Goal: Communication & Community: Share content

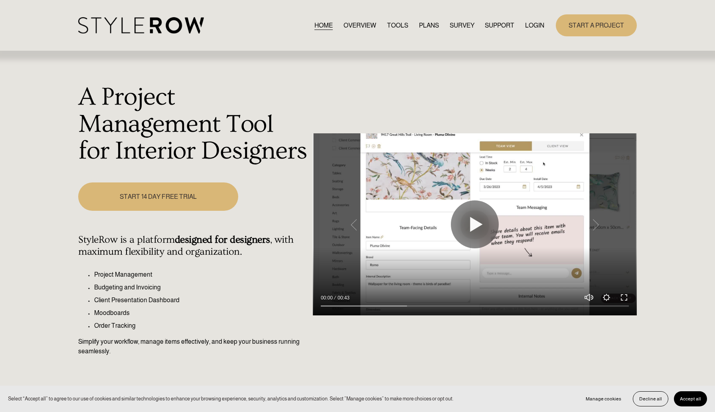
click at [362, 27] on link "OVERVIEW" at bounding box center [359, 25] width 33 height 11
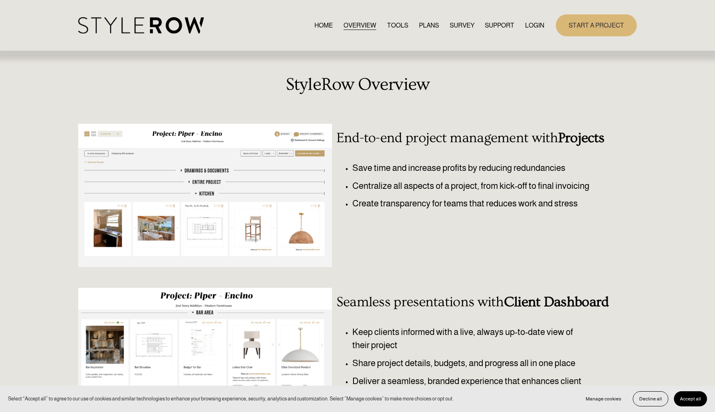
click at [393, 26] on link "TOOLS" at bounding box center [397, 25] width 21 height 11
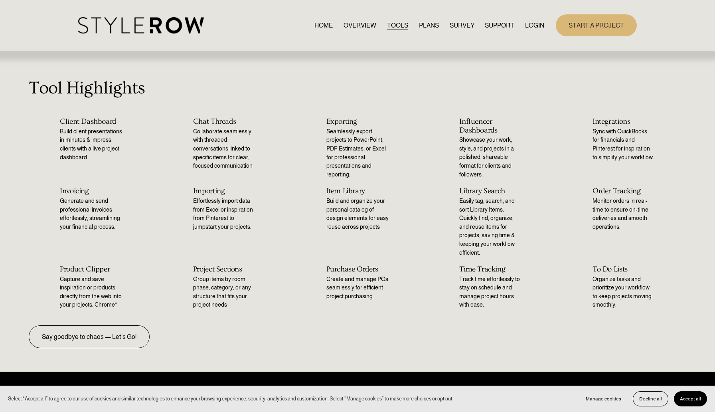
click at [419, 27] on link "PLANS" at bounding box center [429, 25] width 20 height 11
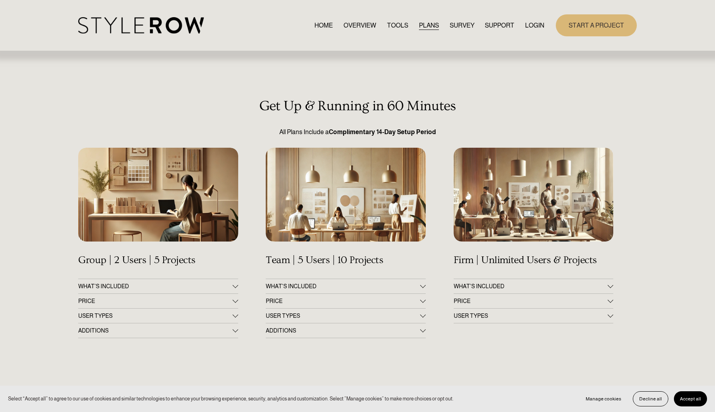
click at [608, 286] on div at bounding box center [611, 286] width 6 height 6
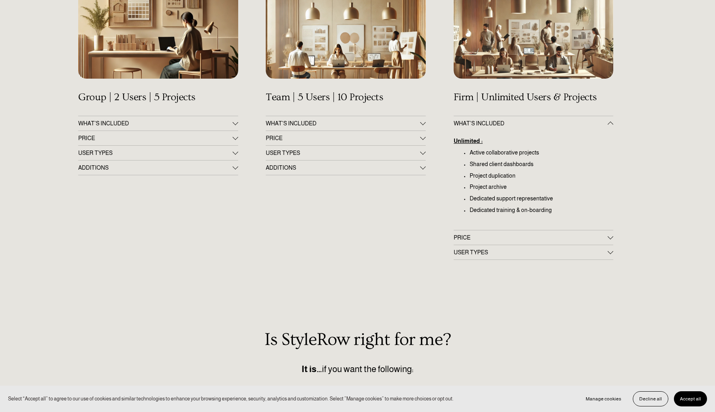
scroll to position [164, 0]
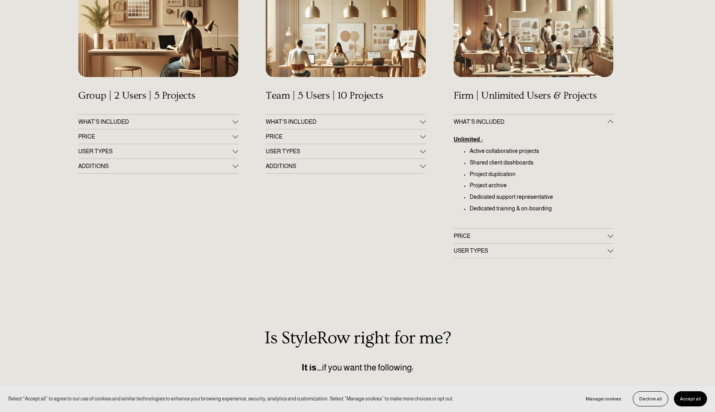
click at [610, 236] on div at bounding box center [611, 235] width 6 height 6
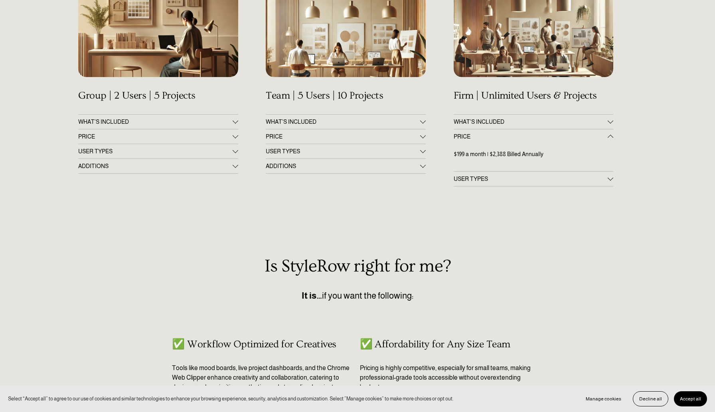
scroll to position [163, 0]
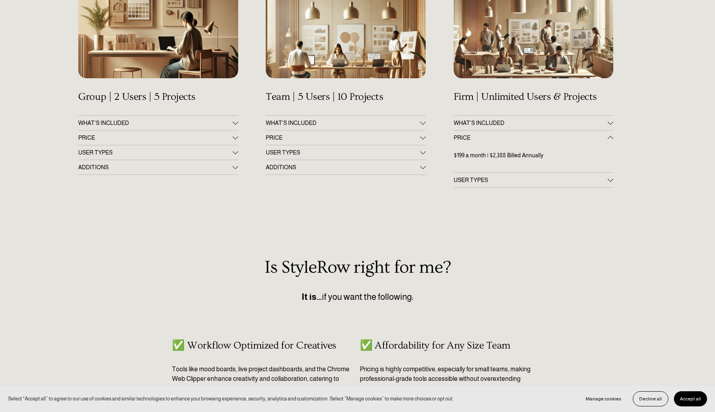
click at [610, 180] on div at bounding box center [611, 179] width 6 height 6
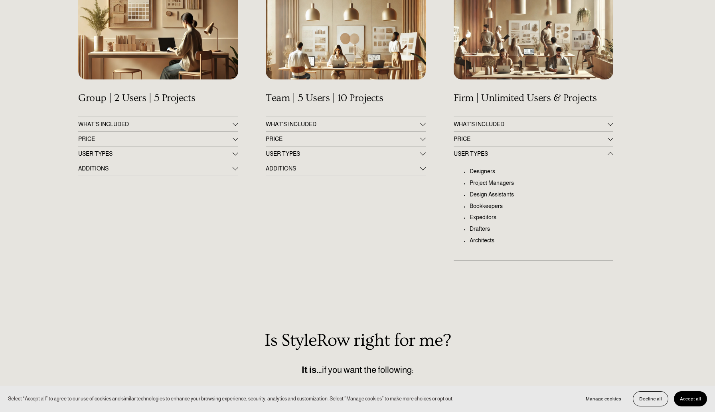
scroll to position [164, 0]
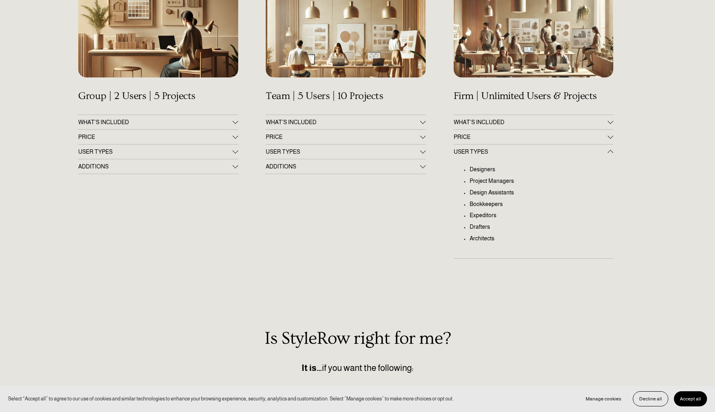
click at [610, 151] on div at bounding box center [611, 153] width 6 height 6
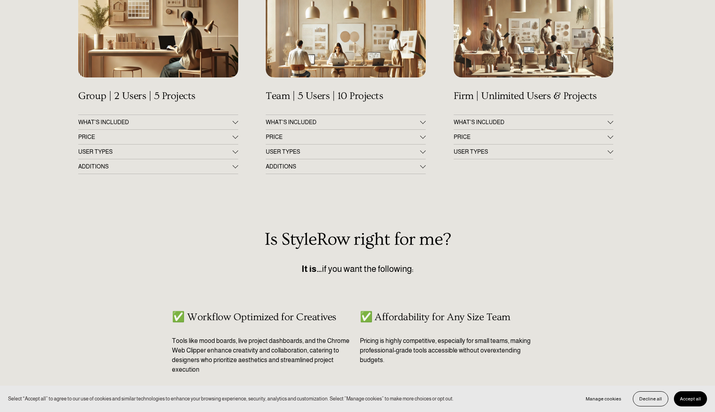
click at [425, 123] on div at bounding box center [423, 122] width 6 height 6
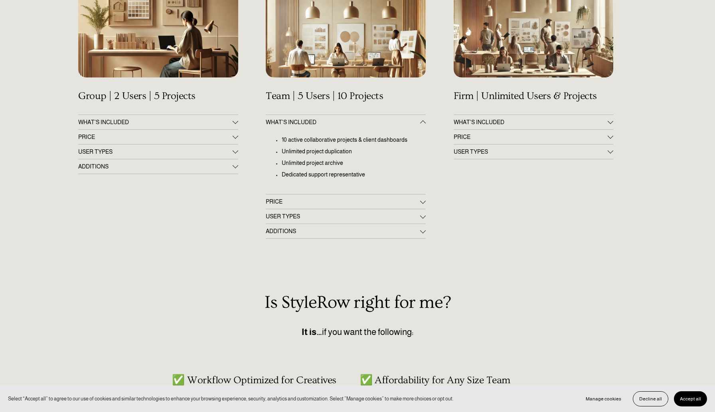
click at [425, 123] on div at bounding box center [423, 123] width 6 height 6
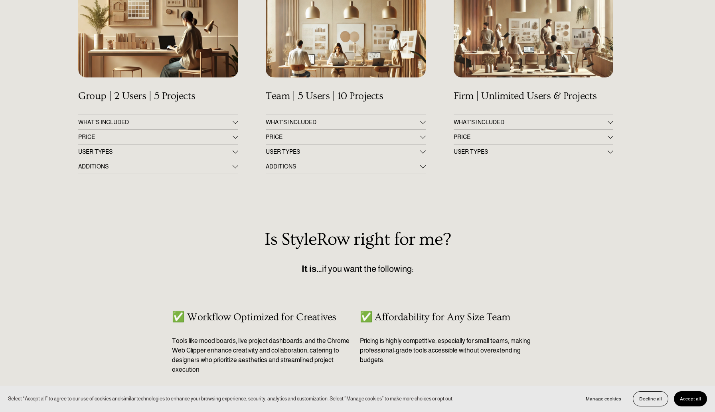
click at [422, 143] on button "PRICE" at bounding box center [346, 137] width 160 height 14
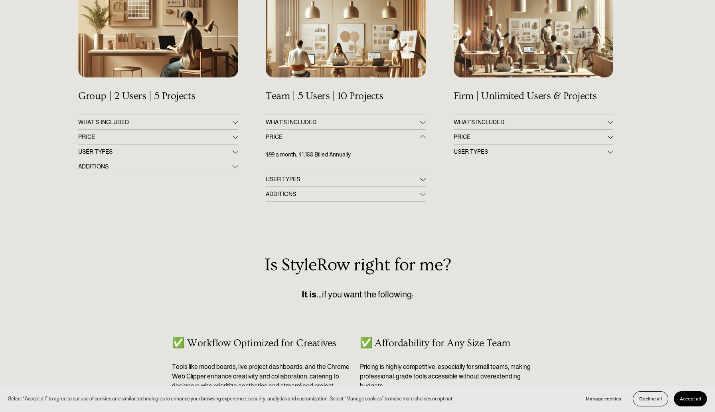
click at [422, 143] on button "PRICE" at bounding box center [346, 137] width 160 height 14
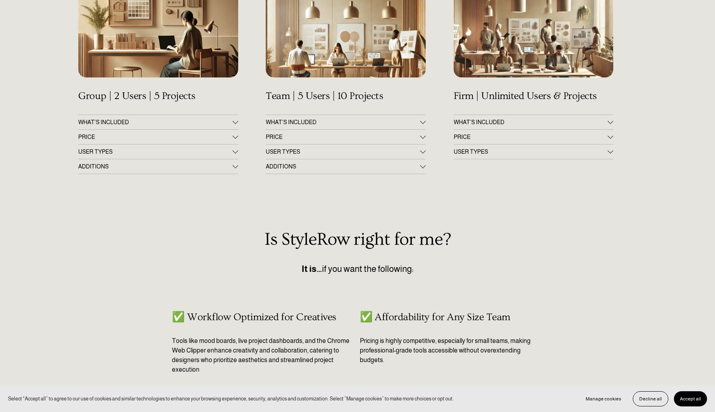
click at [423, 155] on button "USER TYPES" at bounding box center [346, 151] width 160 height 14
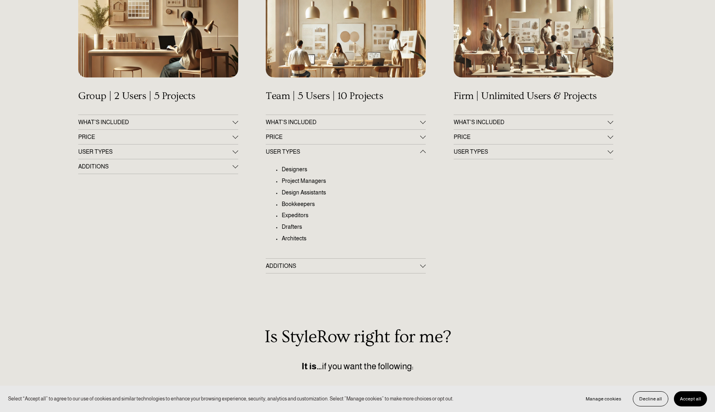
click at [423, 155] on div at bounding box center [423, 153] width 6 height 6
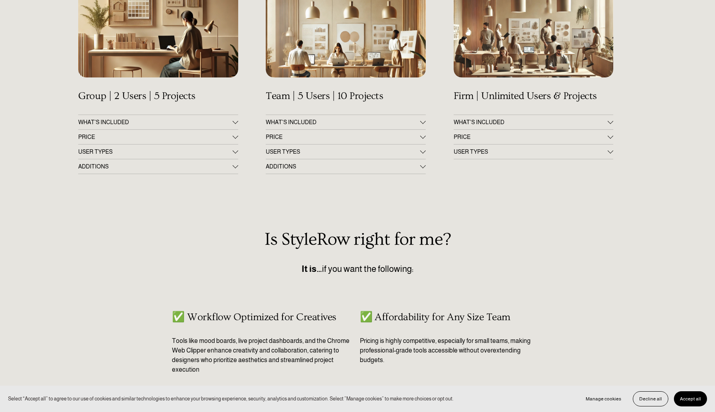
click at [235, 137] on div at bounding box center [236, 136] width 6 height 6
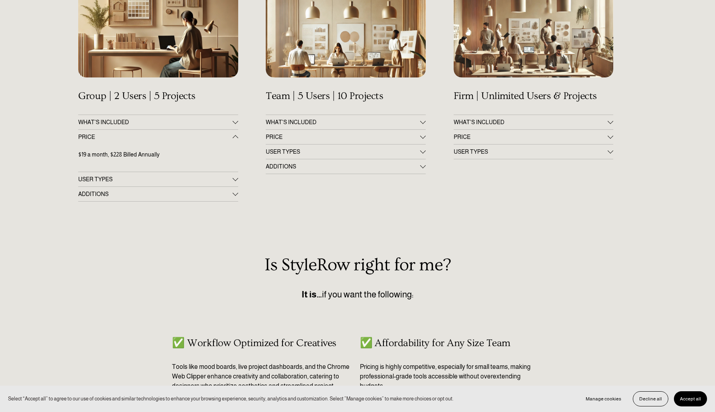
click at [235, 137] on div at bounding box center [236, 138] width 6 height 6
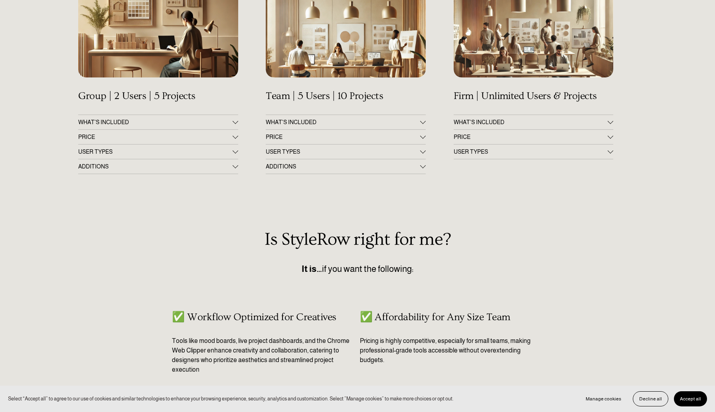
click at [237, 155] on button "USER TYPES" at bounding box center [158, 151] width 160 height 14
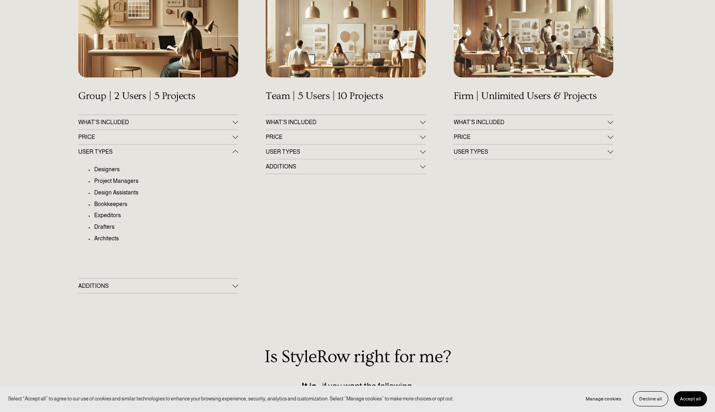
click at [237, 155] on button "USER TYPES" at bounding box center [158, 151] width 160 height 14
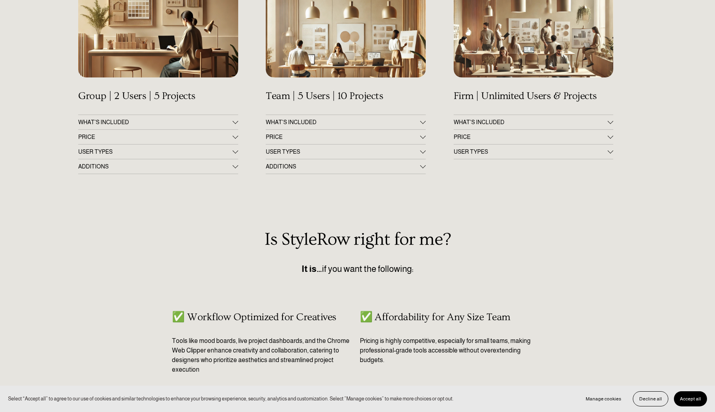
click at [235, 169] on div at bounding box center [236, 167] width 6 height 6
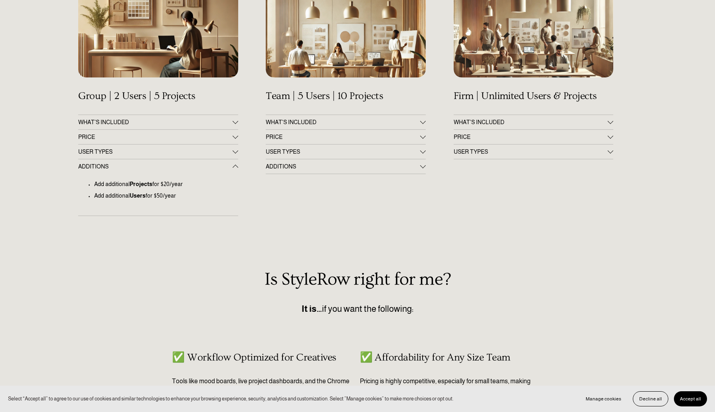
click at [235, 169] on div at bounding box center [236, 168] width 6 height 6
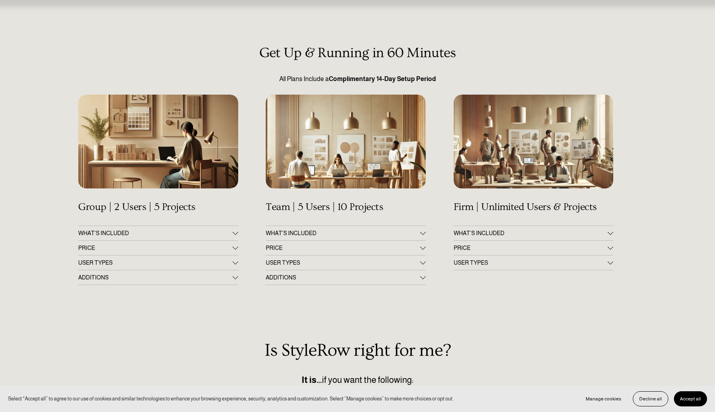
scroll to position [0, 0]
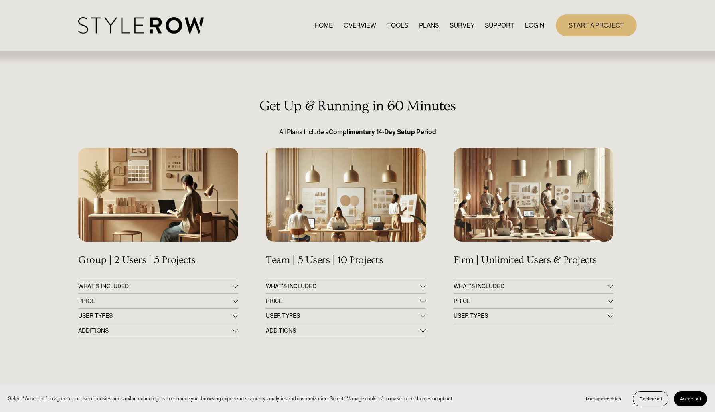
click at [534, 28] on link "LOGIN" at bounding box center [534, 25] width 19 height 11
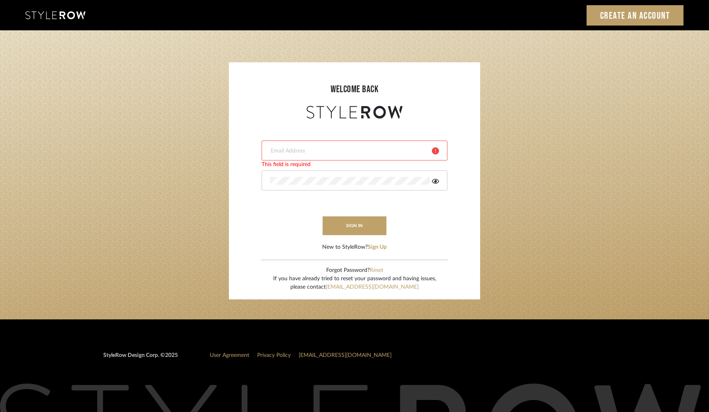
type input "tenevalwilliams@gmail.com"
click at [436, 181] on icon at bounding box center [435, 181] width 7 height 5
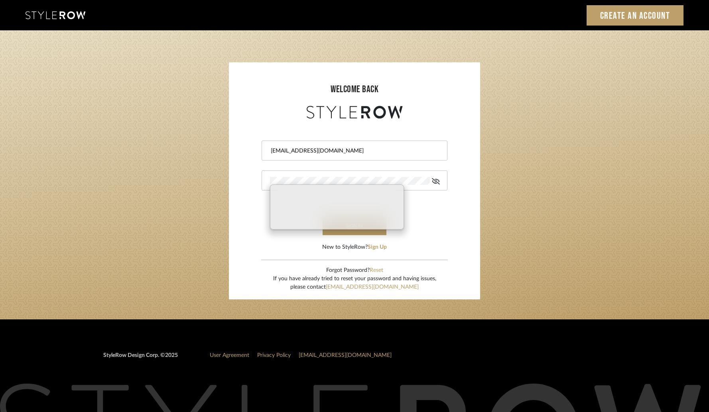
click at [457, 215] on form "tenevalwilliams@gmail.com sign in New to StyleRow? Sign Up" at bounding box center [354, 185] width 235 height 131
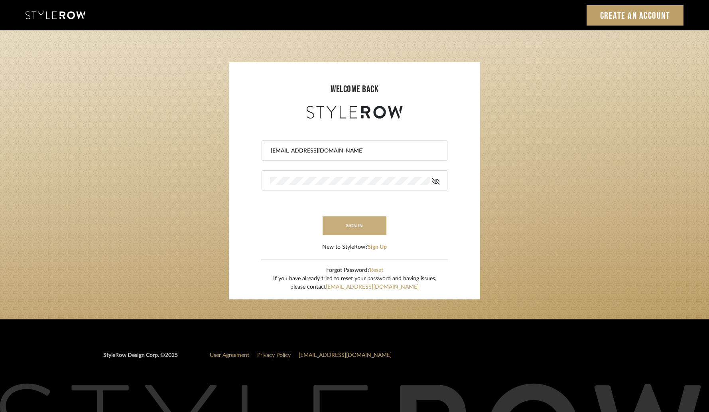
click at [368, 229] on button "sign in" at bounding box center [355, 225] width 64 height 19
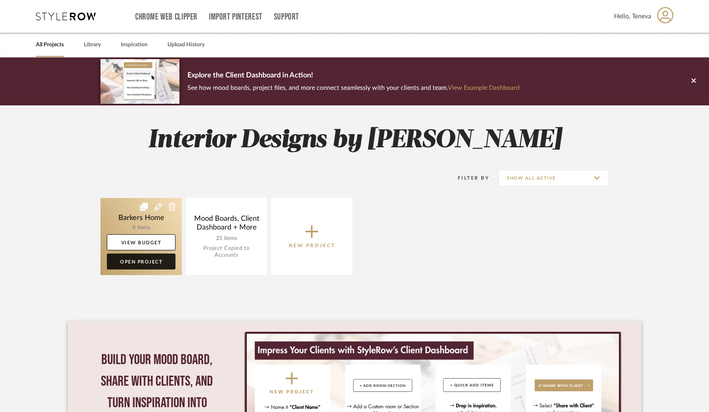
click at [146, 264] on link "Open Project" at bounding box center [141, 261] width 69 height 16
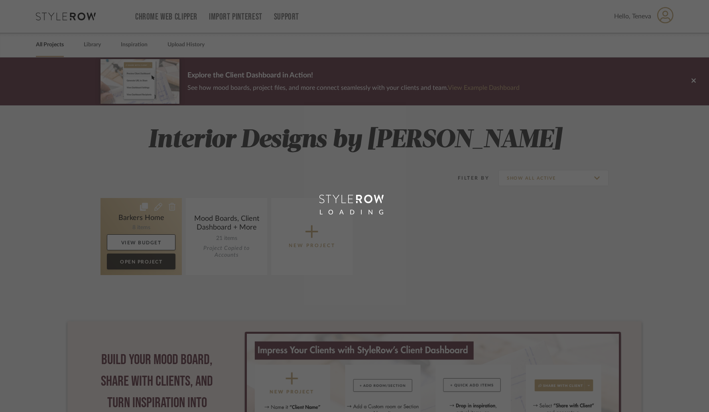
scroll to position [3, 0]
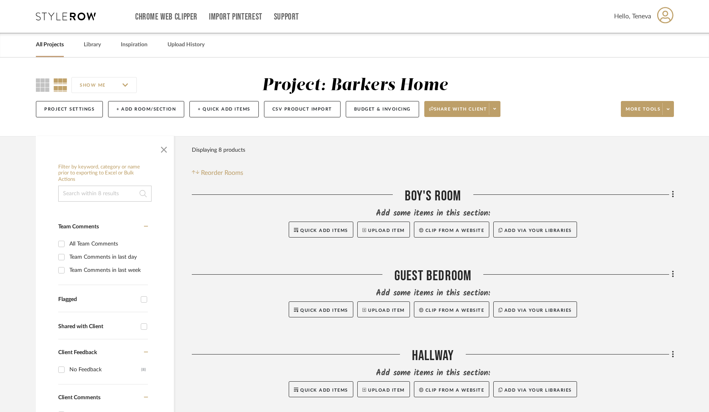
click at [51, 15] on icon at bounding box center [66, 16] width 60 height 8
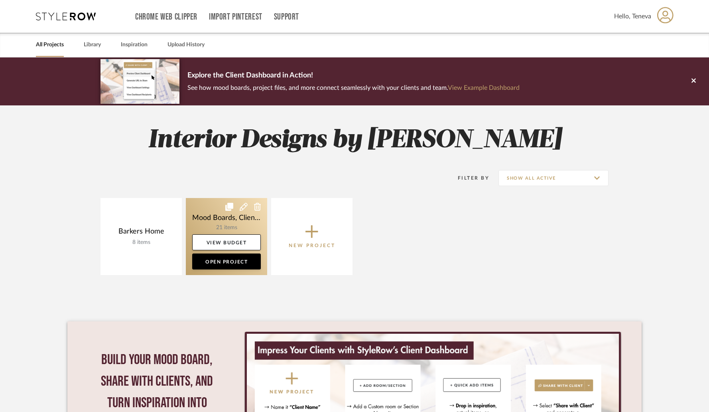
click at [211, 212] on link at bounding box center [226, 236] width 81 height 77
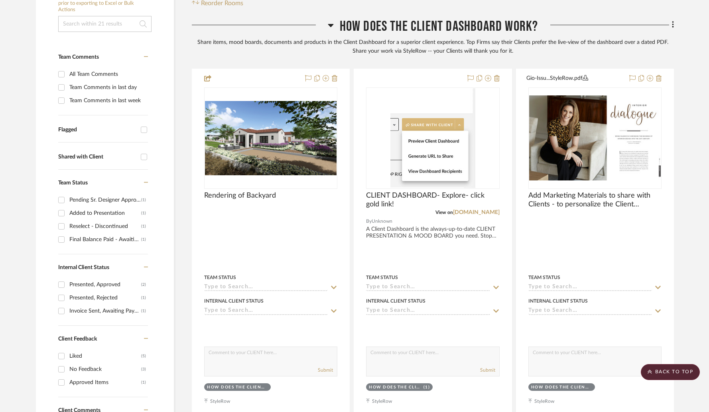
scroll to position [212, 0]
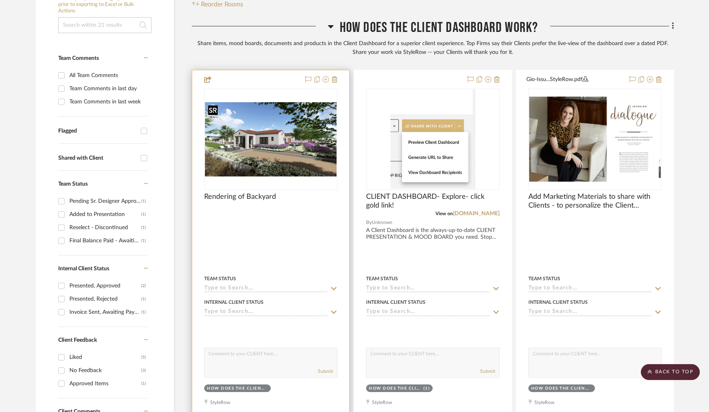
click at [264, 139] on img "0" at bounding box center [271, 139] width 132 height 74
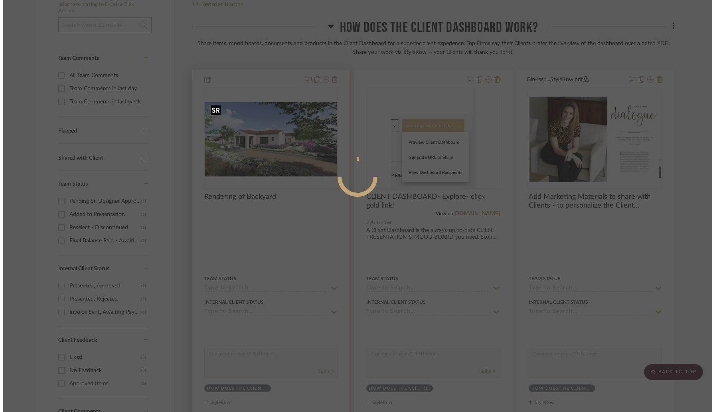
scroll to position [0, 0]
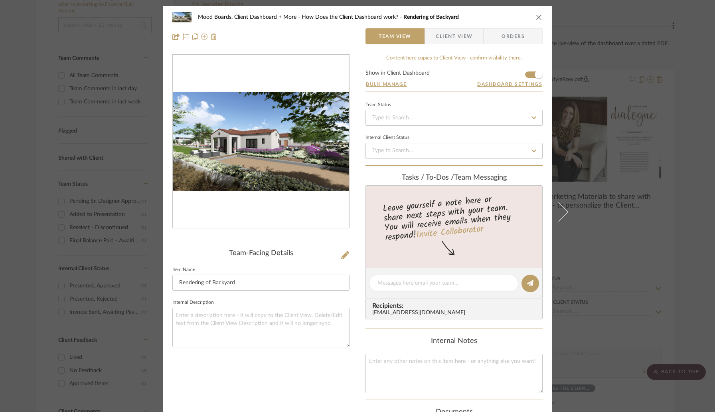
click at [536, 16] on icon "close" at bounding box center [539, 17] width 6 height 6
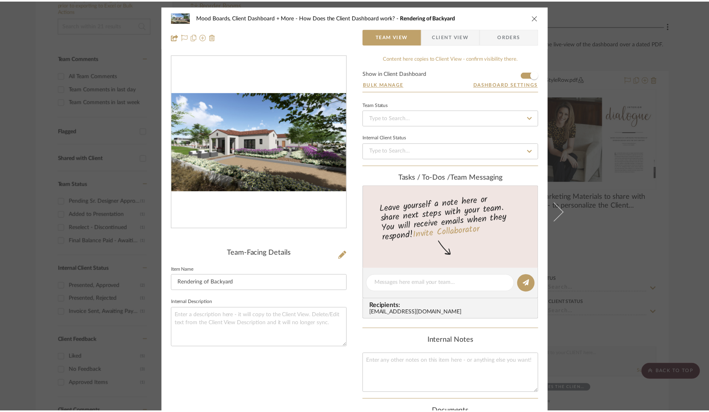
scroll to position [212, 0]
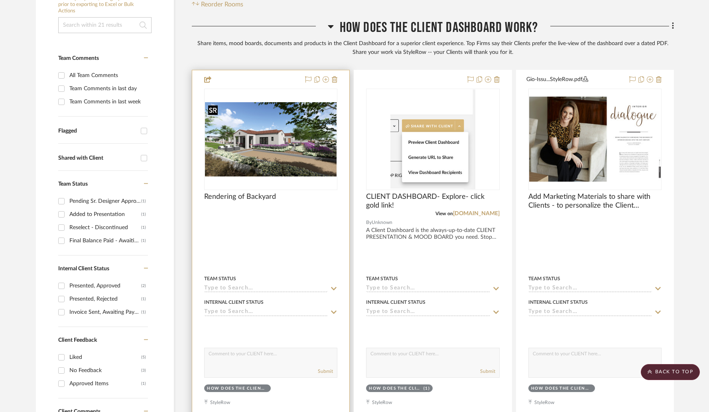
click at [290, 143] on img "0" at bounding box center [271, 139] width 132 height 74
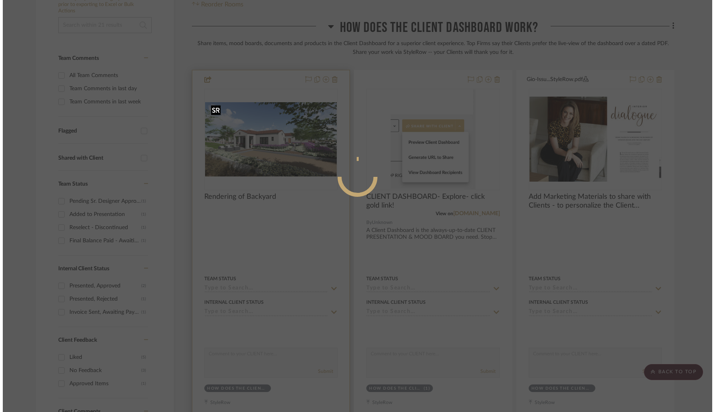
scroll to position [0, 0]
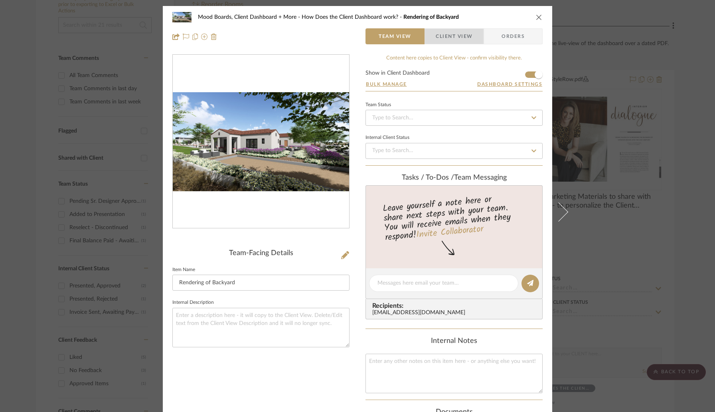
click at [452, 41] on span "Client View" at bounding box center [454, 36] width 37 height 16
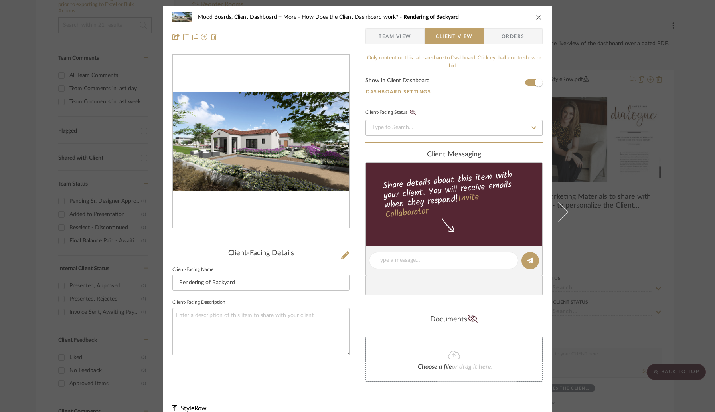
click at [493, 41] on span "Orders" at bounding box center [513, 36] width 41 height 16
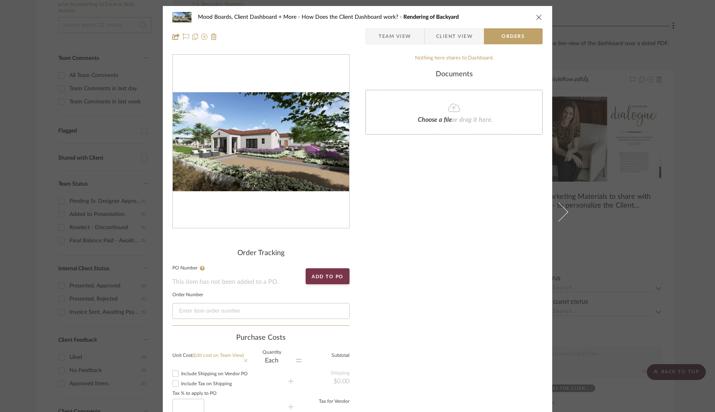
click at [535, 18] on button "close" at bounding box center [538, 17] width 7 height 7
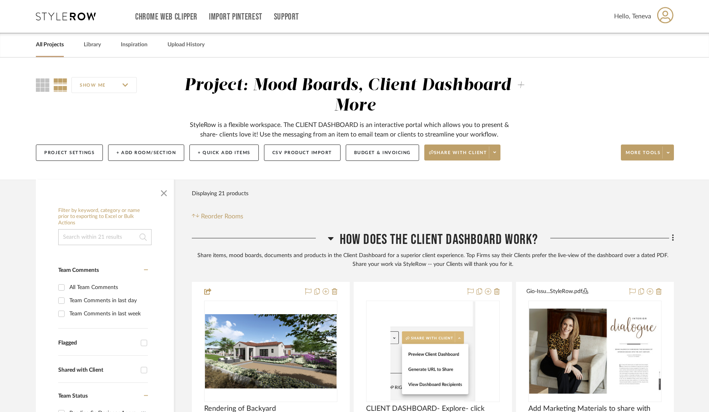
click at [46, 45] on link "All Projects" at bounding box center [50, 44] width 28 height 11
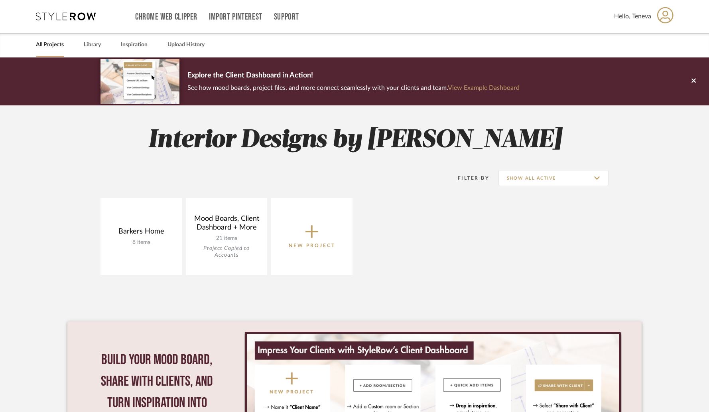
scroll to position [4, 0]
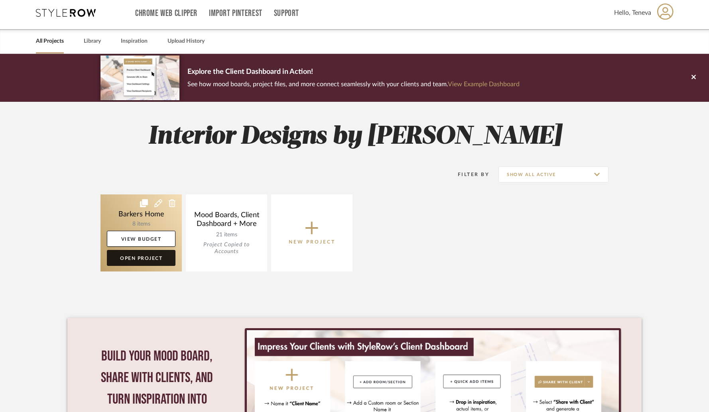
click at [149, 259] on link "Open Project" at bounding box center [141, 258] width 69 height 16
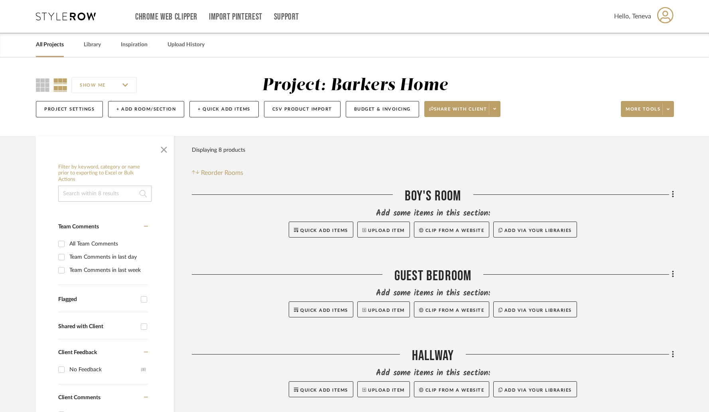
click at [662, 21] on icon at bounding box center [665, 15] width 16 height 17
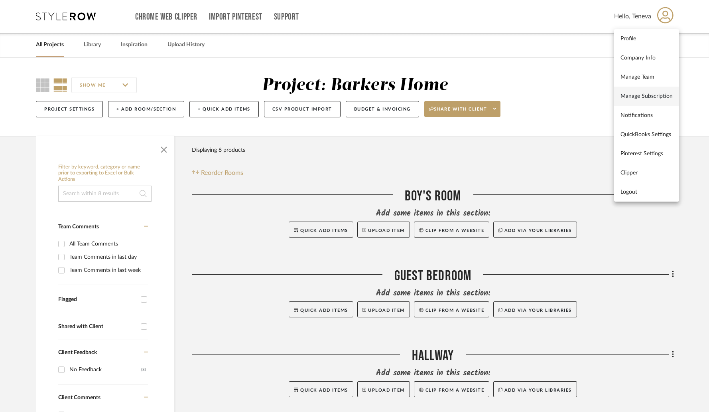
click at [641, 101] on link "Manage Subscription" at bounding box center [646, 96] width 65 height 19
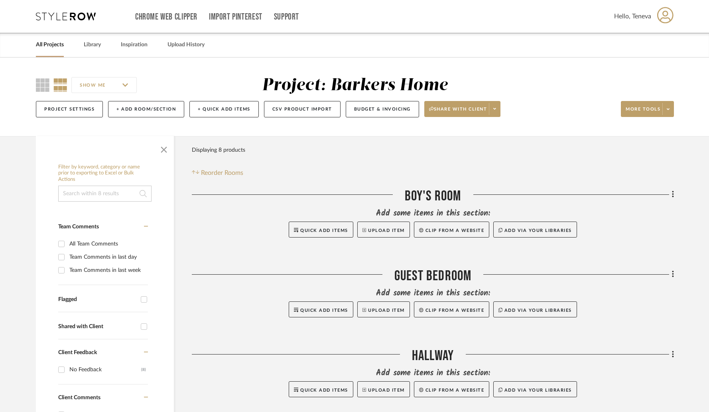
click at [648, 13] on span "Hello, Teneva" at bounding box center [632, 17] width 37 height 10
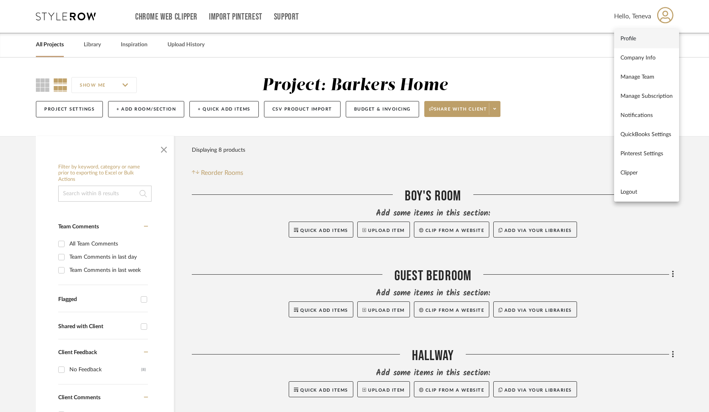
click at [624, 36] on span "Profile" at bounding box center [647, 38] width 52 height 7
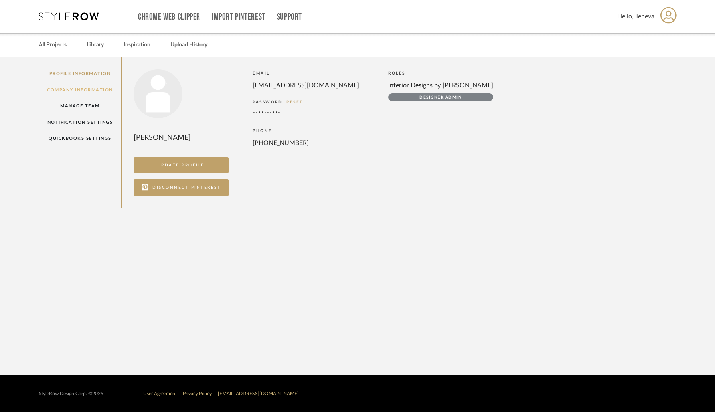
click at [70, 90] on link "Company Information" at bounding box center [80, 90] width 83 height 16
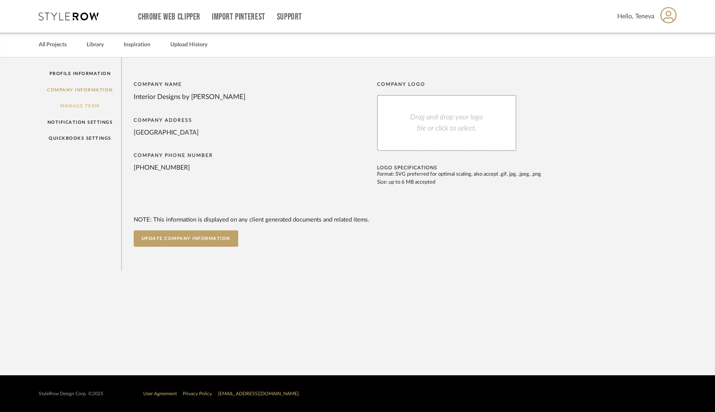
click at [70, 109] on link "Manage Team" at bounding box center [80, 106] width 83 height 16
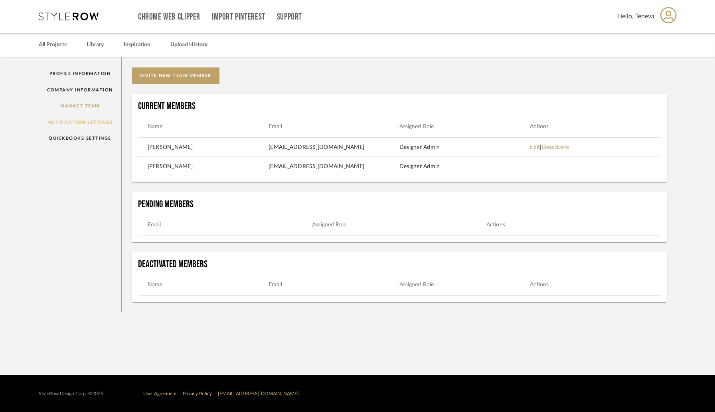
click at [80, 126] on link "Notification Settings" at bounding box center [80, 122] width 83 height 16
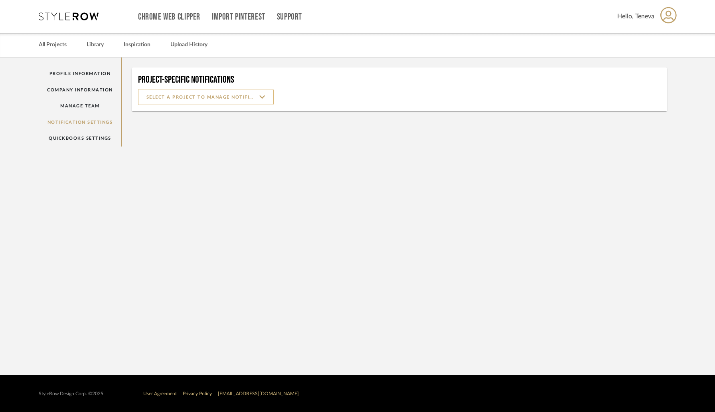
click at [169, 100] on input at bounding box center [206, 97] width 136 height 16
click at [90, 136] on link "QuickBooks Settings" at bounding box center [80, 138] width 83 height 16
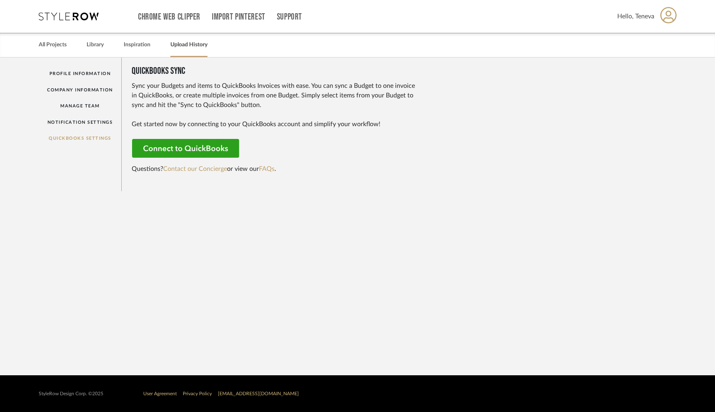
click at [181, 43] on link "Upload History" at bounding box center [188, 44] width 37 height 11
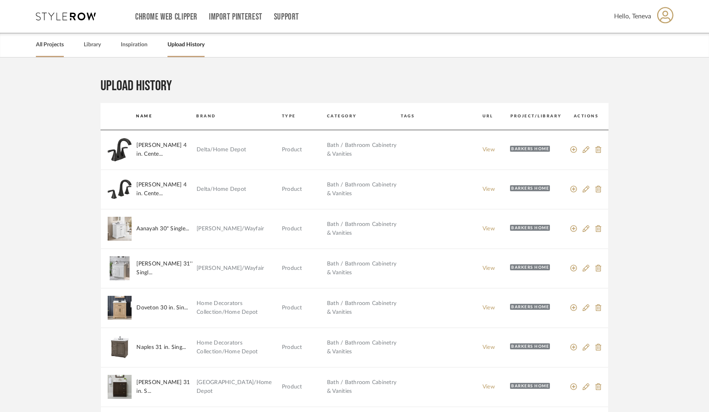
click at [47, 43] on link "All Projects" at bounding box center [50, 44] width 28 height 11
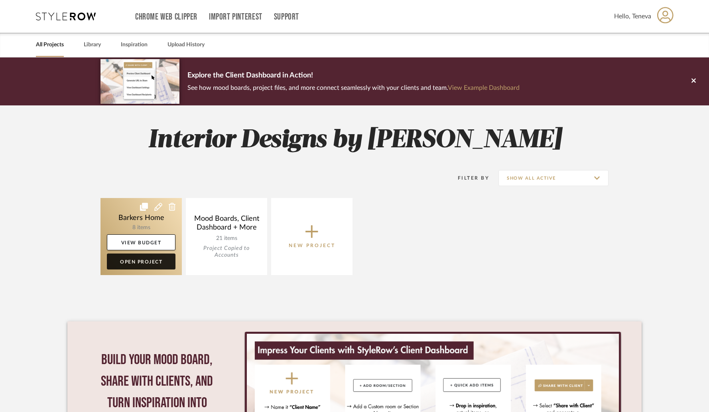
click at [142, 266] on link "Open Project" at bounding box center [141, 261] width 69 height 16
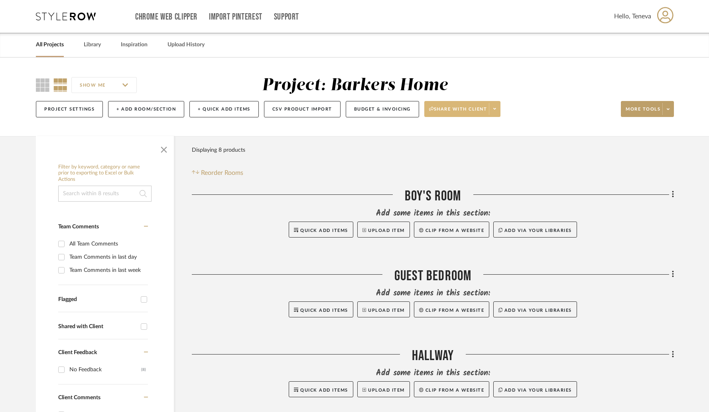
click at [468, 109] on span "Share with client" at bounding box center [458, 112] width 58 height 12
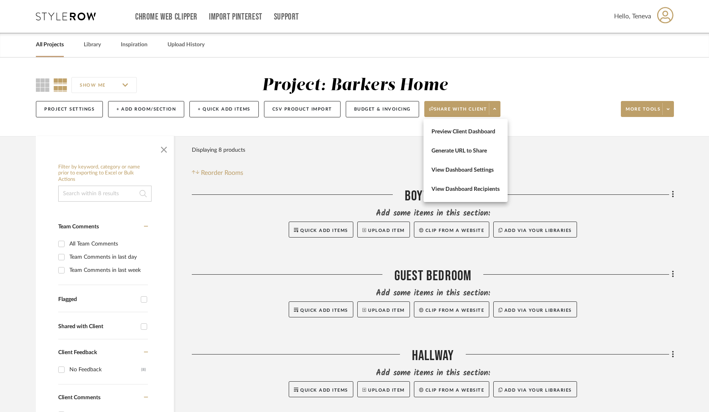
click at [462, 134] on span "Preview Client Dashboard" at bounding box center [466, 131] width 68 height 7
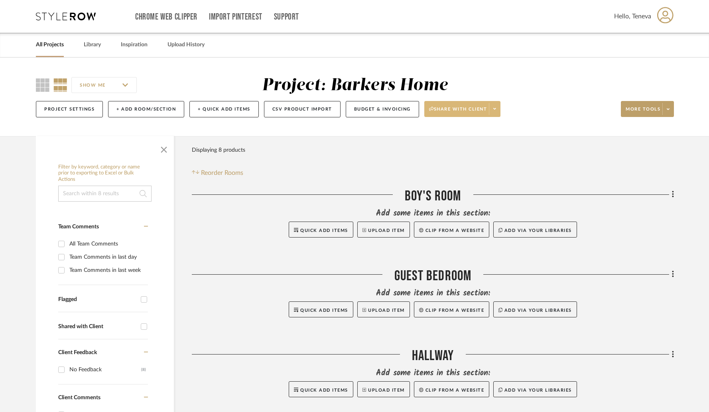
click at [496, 109] on icon at bounding box center [494, 109] width 3 height 2
click at [469, 152] on span "Generate URL to Share" at bounding box center [466, 151] width 68 height 7
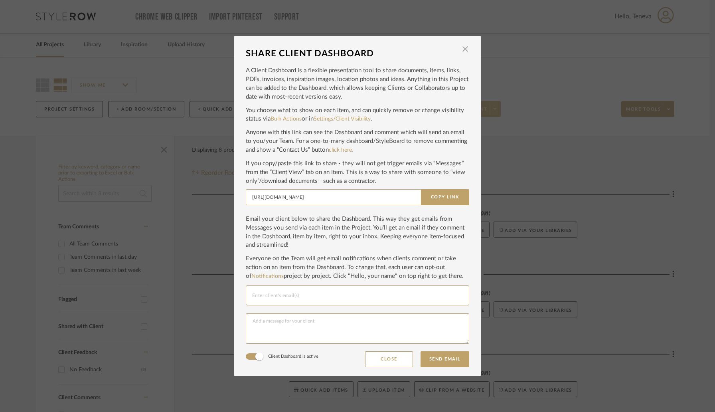
click at [274, 298] on input "Email selection" at bounding box center [357, 295] width 211 height 10
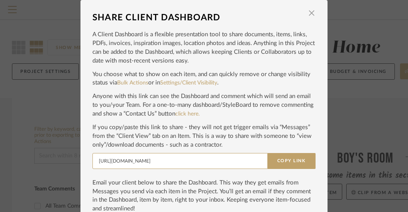
type input "georgia"
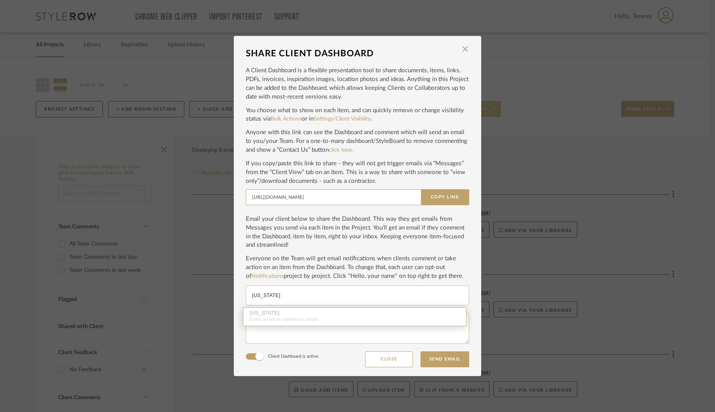
click at [255, 335] on textarea at bounding box center [357, 328] width 223 height 30
paste textarea "Good morning, Mrs. Barkers, I hope your day is going well! I’ve pulled together…"
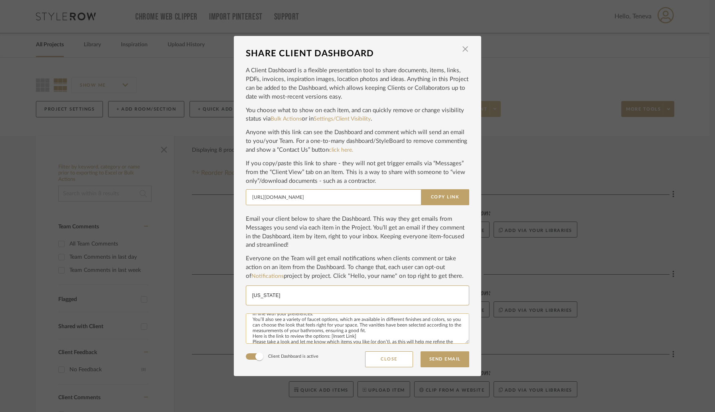
scroll to position [30, 0]
drag, startPoint x: 304, startPoint y: 320, endPoint x: 284, endPoint y: 320, distance: 19.6
click at [284, 320] on textarea "Good morning, Mrs. Barkers, I hope your day is going well! I’ve pulled together…" at bounding box center [357, 328] width 223 height 30
click at [301, 322] on textarea "Good morning, Mrs. Barkers, I hope your day is going well! I’ve pulled together…" at bounding box center [357, 328] width 223 height 30
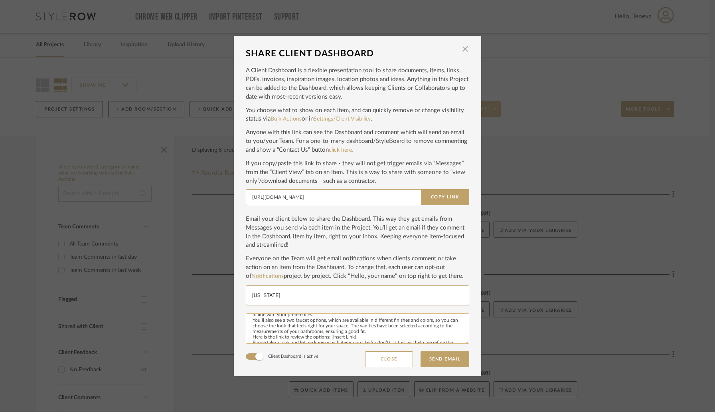
click at [308, 322] on textarea "Good morning, Mrs. Barkers, I hope your day is going well! I’ve pulled together…" at bounding box center [357, 328] width 223 height 30
click at [367, 323] on textarea "Good morning, Mrs. Barkers, I hope your day is going well! I’ve pulled together…" at bounding box center [357, 328] width 223 height 30
drag, startPoint x: 357, startPoint y: 320, endPoint x: 249, endPoint y: 320, distance: 108.1
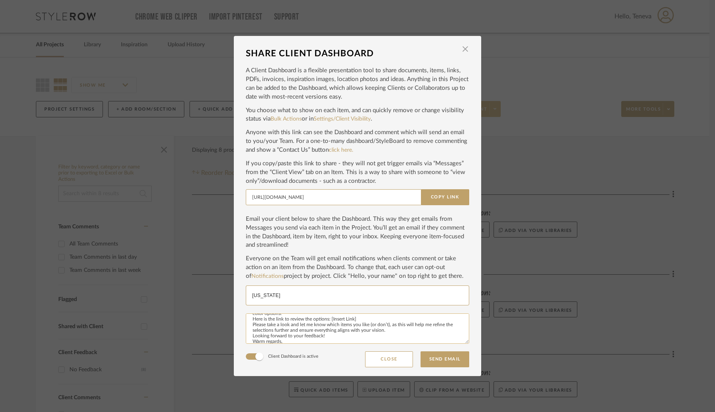
click at [249, 320] on textarea "Good morning, Mrs. Barkers, I hope your day is going well! I’ve pulled together…" at bounding box center [357, 328] width 223 height 30
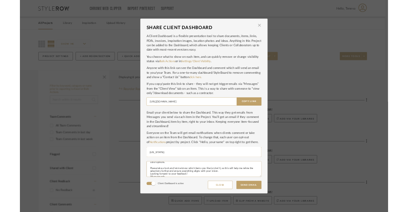
scroll to position [58, 0]
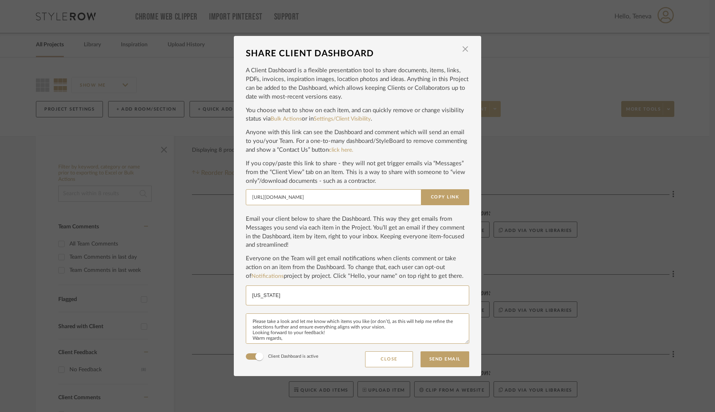
drag, startPoint x: 249, startPoint y: 321, endPoint x: 309, endPoint y: 346, distance: 65.3
click at [309, 346] on div "Good morning, Mrs. Barkers, I hope your day is going well! I’ve pulled together…" at bounding box center [357, 329] width 223 height 33
paste textarea "raditional, I tailored my search with that in mind and included vanities recess…"
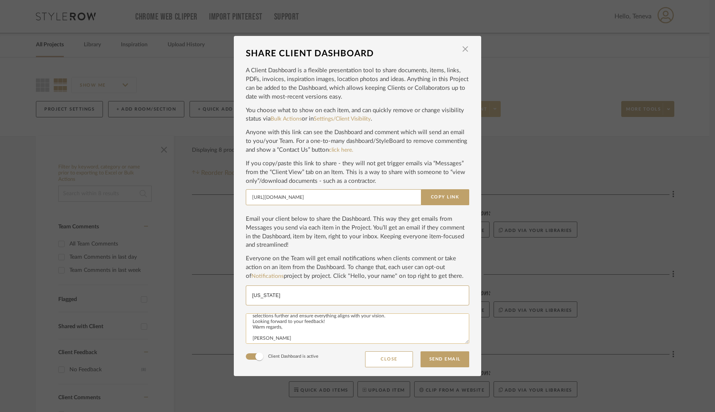
click at [251, 331] on textarea "Good morning, Mrs. Barkers, I hope your day is going well! I’ve pulled together…" at bounding box center [357, 328] width 223 height 30
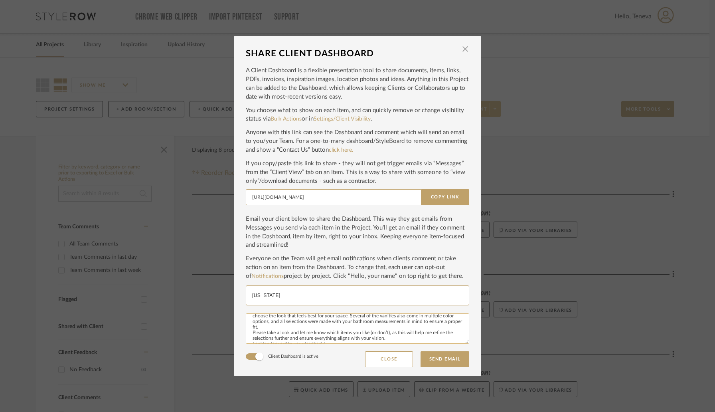
scroll to position [0, 0]
click at [249, 328] on textarea "Good morning, Mrs. Barkers, I hope your day is going well! I’ve pulled together…" at bounding box center [357, 328] width 223 height 30
click at [250, 327] on textarea "Good morning, Mrs. Barkers, I hope your day is going well! I’ve pulled together…" at bounding box center [357, 328] width 223 height 30
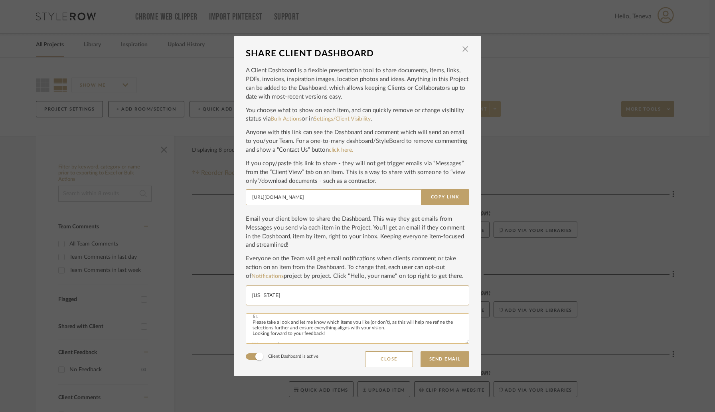
scroll to position [62, 0]
click at [250, 324] on textarea "Good morning, Mrs. Barkers, I hope your day is going well! I’ve pulled together…" at bounding box center [357, 328] width 223 height 30
click at [250, 317] on textarea "Good morning, Mrs. Barkers, I hope your day is going well! I’ve pulled together…" at bounding box center [357, 328] width 223 height 30
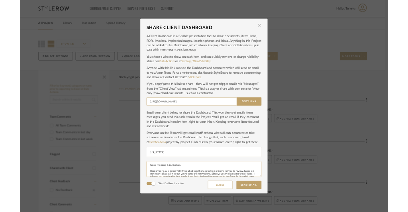
scroll to position [0, 0]
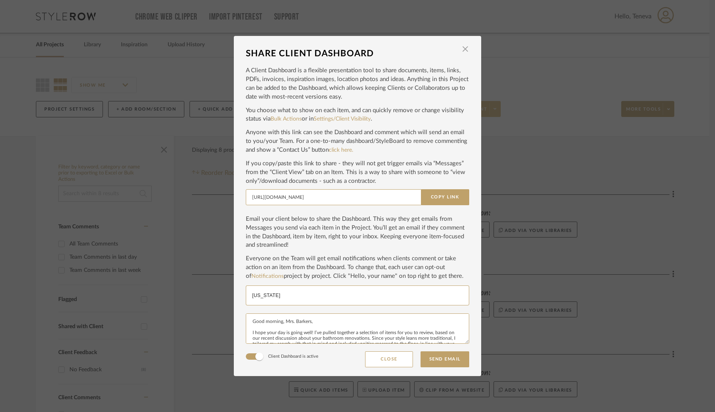
type textarea "Good morning, Mrs. Barkers, I hope your day is going well! I’ve pulled together…"
drag, startPoint x: 272, startPoint y: 294, endPoint x: 244, endPoint y: 297, distance: 28.5
click at [246, 297] on div "georgia" at bounding box center [357, 295] width 223 height 20
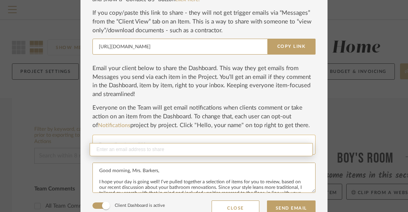
scroll to position [128, 0]
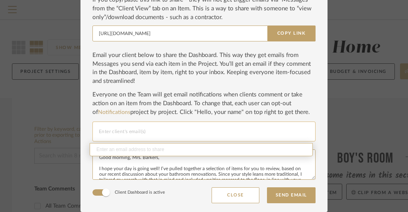
paste input "gwbarkers@gmail. com"
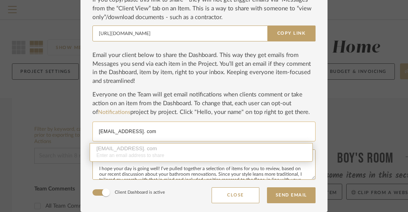
click at [141, 132] on input "gwbarkers@gmail. com" at bounding box center [204, 132] width 211 height 10
click at [140, 132] on input "gwbarkers@gmail. com" at bounding box center [204, 132] width 211 height 10
click at [194, 130] on input "gwbarkers@gmail.com" at bounding box center [204, 132] width 211 height 10
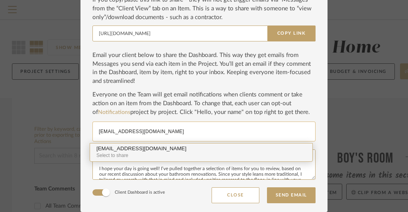
type input "gwbarkers@gmail.com"
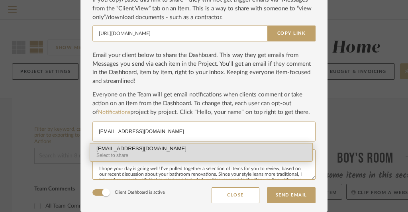
click at [159, 146] on div "gwbarkers@gmail.com" at bounding box center [202, 149] width 210 height 6
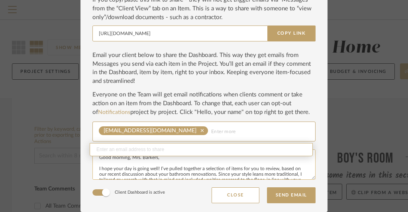
click at [256, 166] on textarea "Good morning, Mrs. Barkers, I hope your day is going well! I’ve pulled together…" at bounding box center [204, 165] width 223 height 30
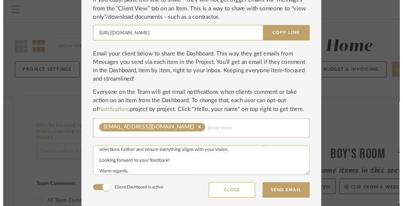
scroll to position [93, 0]
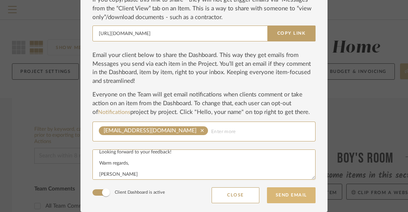
click at [287, 201] on button "Send Email" at bounding box center [291, 195] width 49 height 16
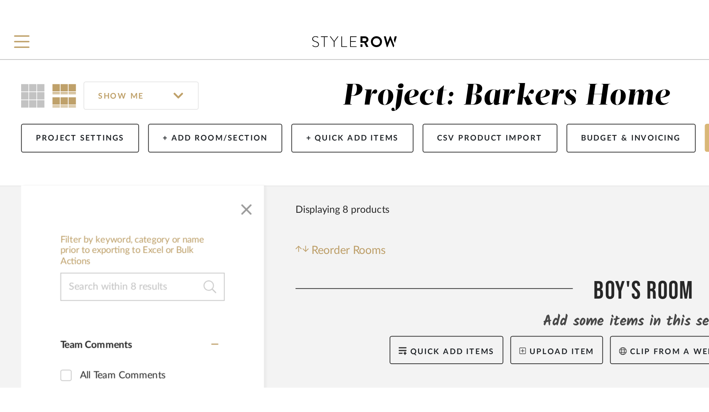
scroll to position [8, 0]
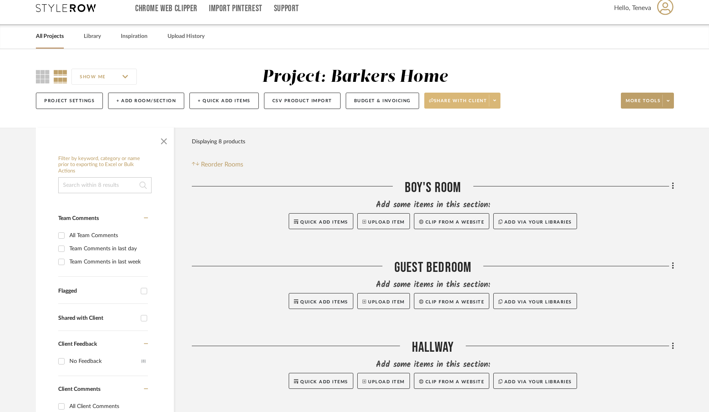
click at [495, 104] on span at bounding box center [494, 101] width 11 height 12
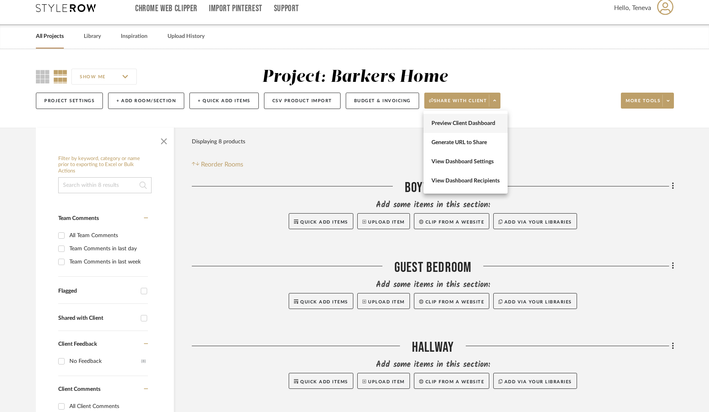
click at [476, 123] on span "Preview Client Dashboard" at bounding box center [466, 123] width 68 height 7
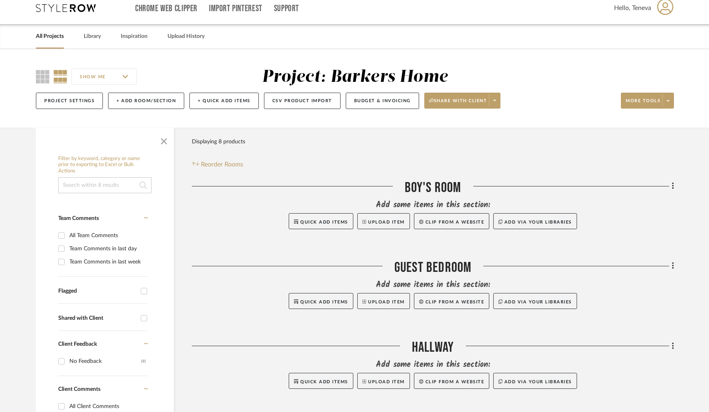
click at [496, 102] on icon at bounding box center [494, 100] width 3 height 4
click at [480, 182] on span "View Dashboard Recipients" at bounding box center [466, 180] width 68 height 7
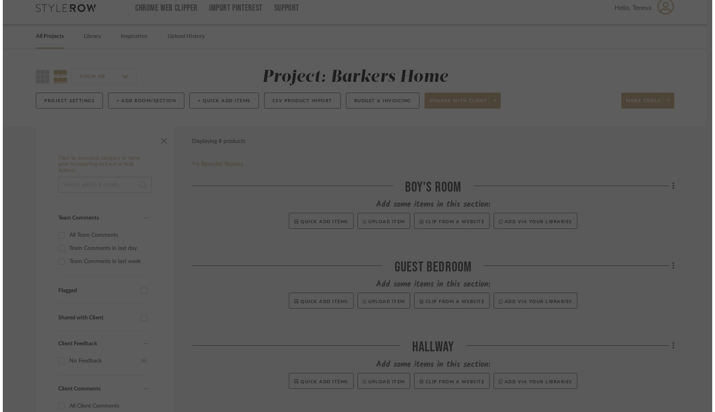
scroll to position [0, 0]
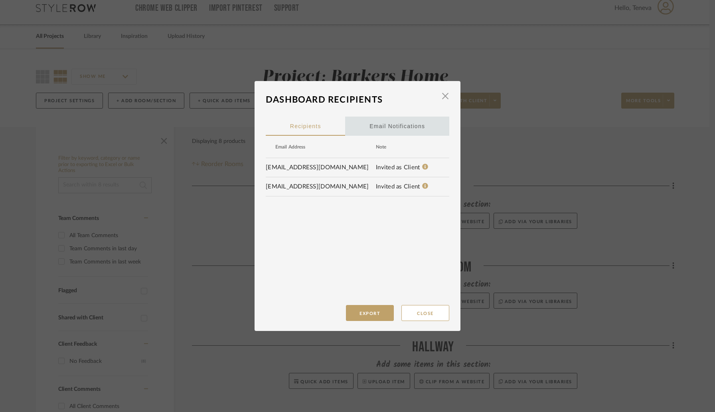
click at [375, 126] on div "Email Notifications" at bounding box center [396, 126] width 55 height 20
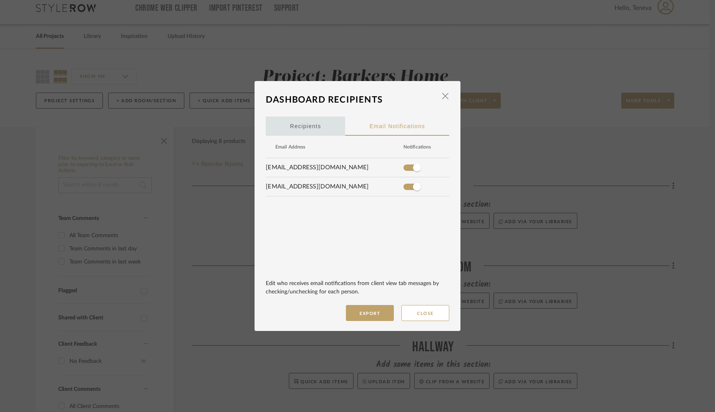
click at [306, 132] on span "Recipients" at bounding box center [305, 125] width 31 height 19
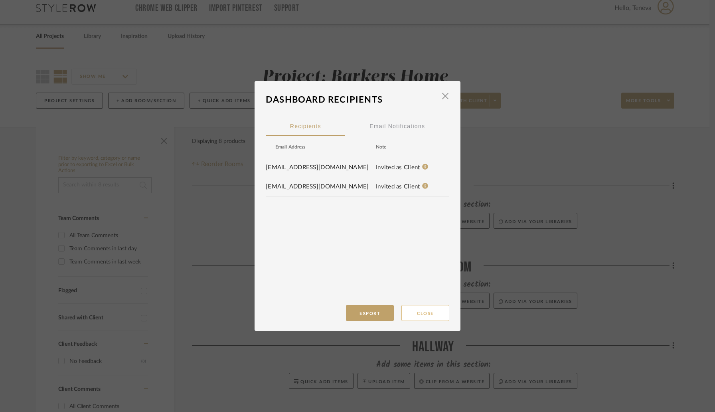
click at [414, 315] on button "Close" at bounding box center [425, 313] width 48 height 16
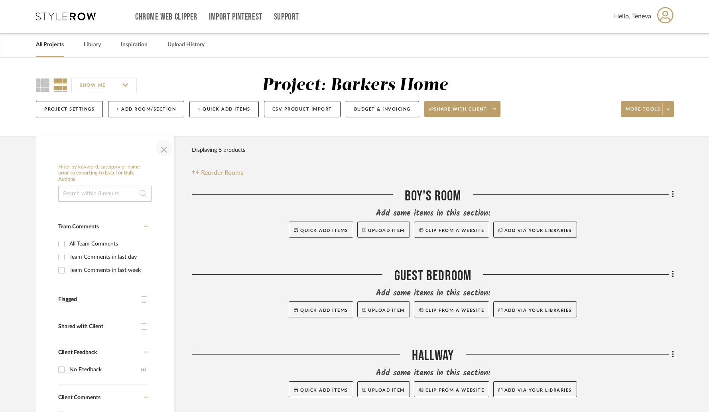
click at [164, 151] on span "button" at bounding box center [163, 147] width 19 height 19
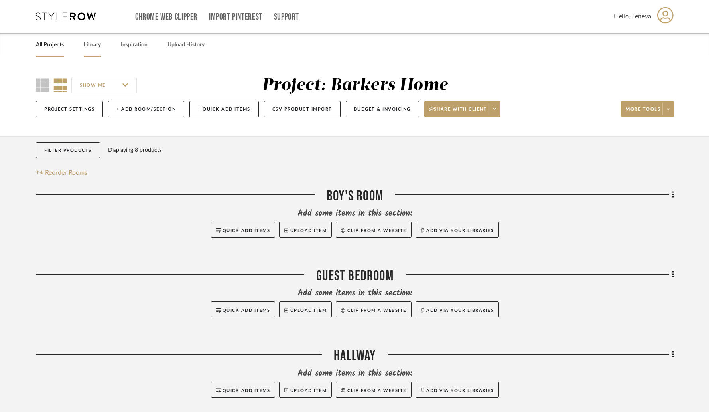
click at [94, 44] on link "Library" at bounding box center [92, 44] width 17 height 11
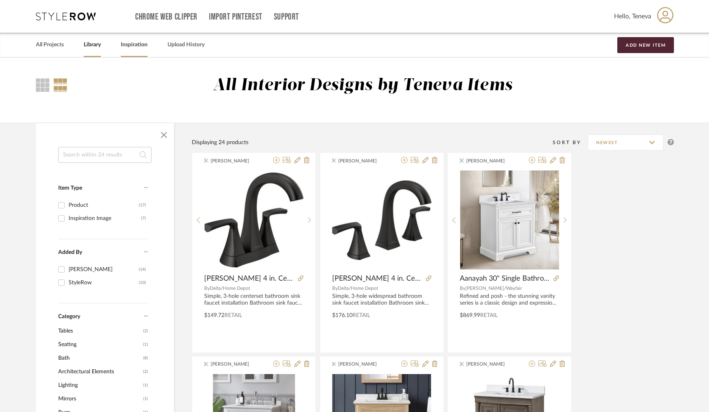
click at [123, 45] on link "Inspiration" at bounding box center [134, 44] width 27 height 11
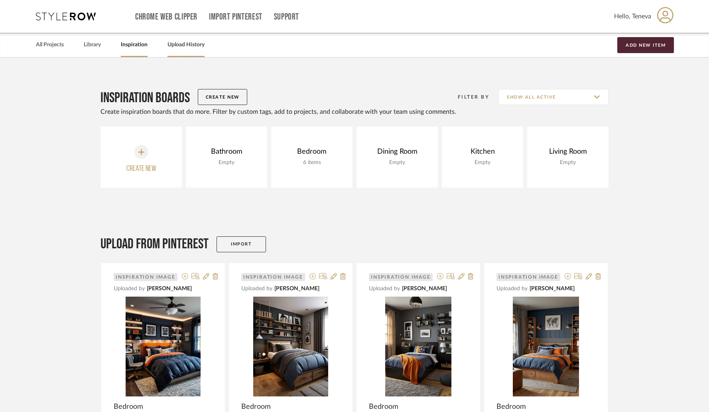
click at [180, 49] on link "Upload History" at bounding box center [186, 44] width 37 height 11
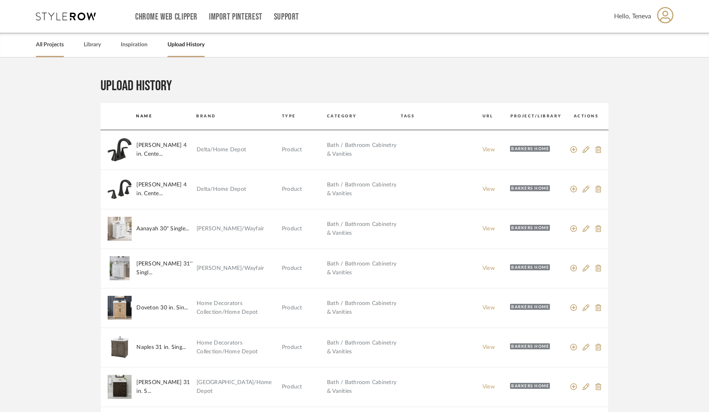
click at [41, 47] on link "All Projects" at bounding box center [50, 44] width 28 height 11
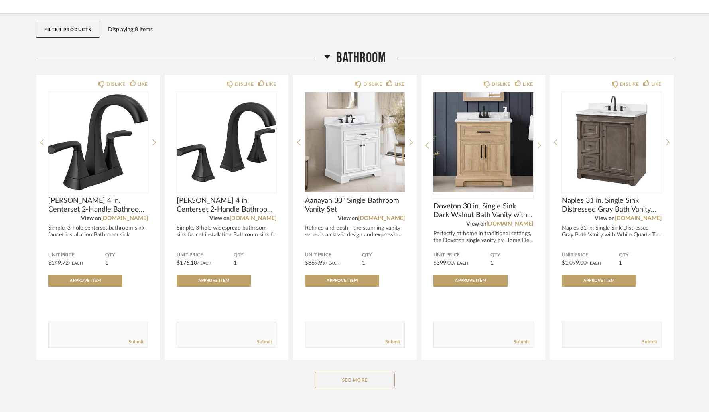
scroll to position [116, 0]
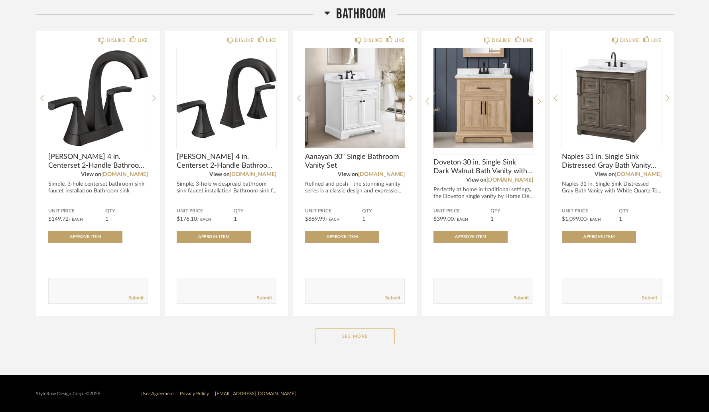
click at [357, 339] on button "See More" at bounding box center [355, 336] width 80 height 16
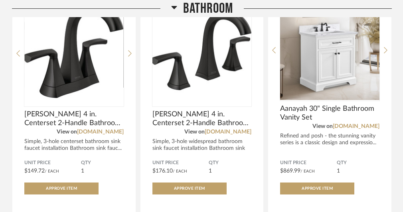
scroll to position [163, 0]
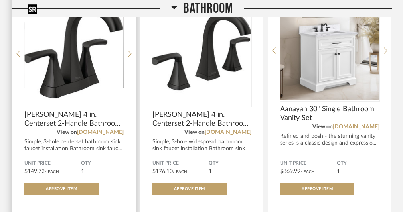
click at [57, 72] on img "0" at bounding box center [73, 51] width 99 height 100
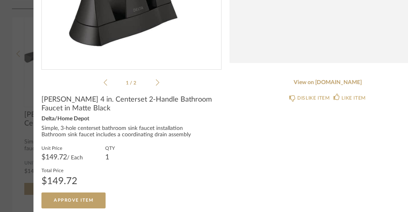
scroll to position [183, 0]
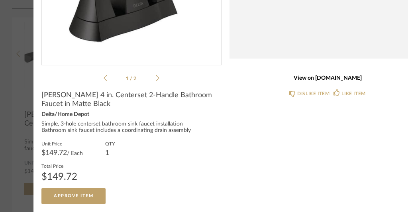
click at [322, 75] on link "View on homedepot.com" at bounding box center [328, 78] width 180 height 7
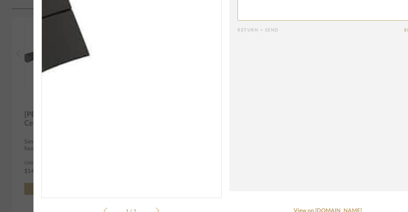
scroll to position [0, 0]
